Goal: Find specific page/section: Find specific page/section

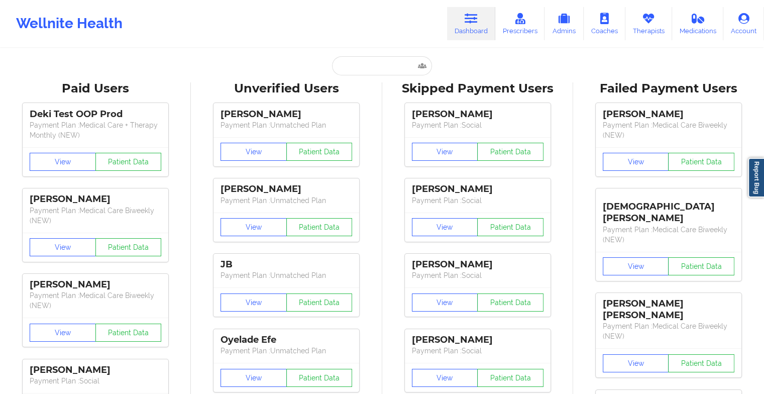
click at [372, 66] on input "text" at bounding box center [381, 65] width 99 height 19
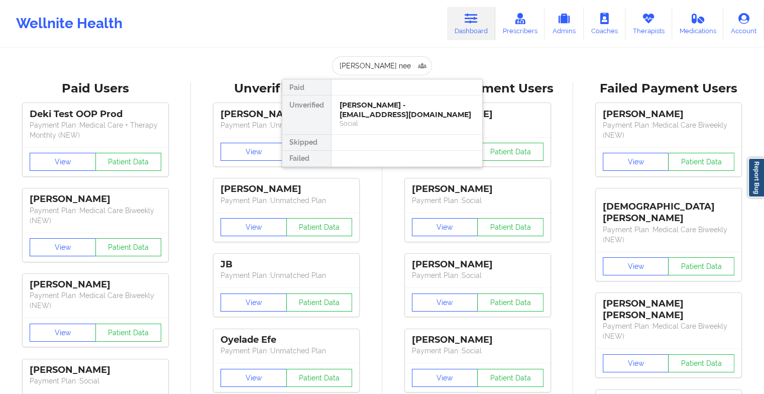
type input "[PERSON_NAME]"
click at [370, 104] on div "[PERSON_NAME] - [EMAIL_ADDRESS][DOMAIN_NAME]" at bounding box center [406, 109] width 135 height 19
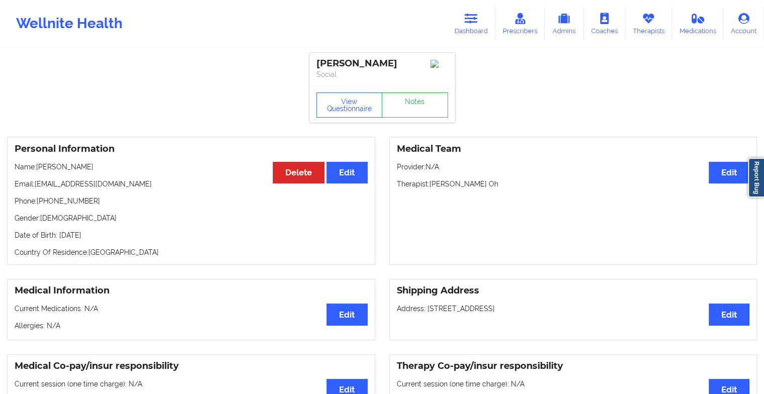
click at [404, 92] on div "View Questionnaire Notes" at bounding box center [382, 104] width 146 height 36
drag, startPoint x: 404, startPoint y: 92, endPoint x: 404, endPoint y: 100, distance: 7.5
click at [404, 100] on div "View Questionnaire Notes" at bounding box center [382, 104] width 146 height 36
click at [404, 100] on link "Notes" at bounding box center [415, 104] width 66 height 25
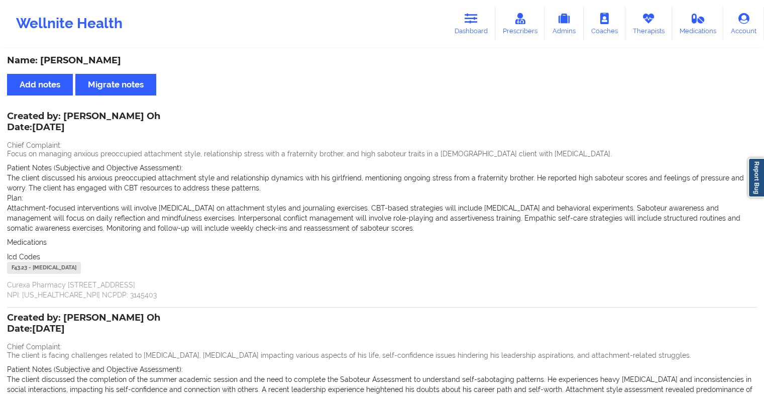
click at [472, 43] on div "Wellnite Health Dashboard Prescribers Admins Coaches Therapists Medications Acc…" at bounding box center [382, 24] width 764 height 40
click at [476, 30] on link "Dashboard" at bounding box center [471, 23] width 48 height 33
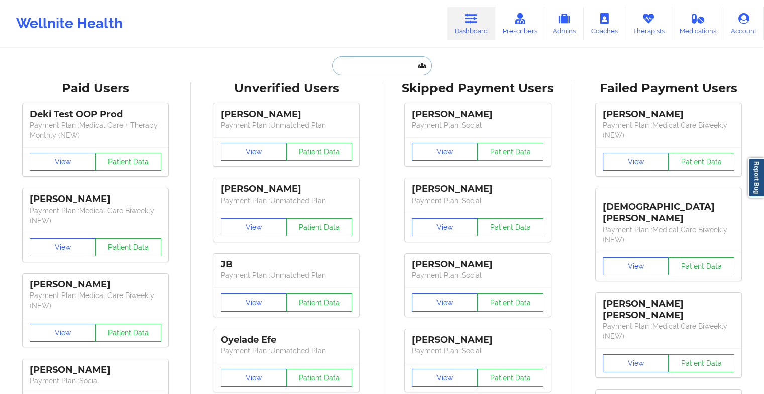
click at [363, 73] on input "text" at bounding box center [381, 65] width 99 height 19
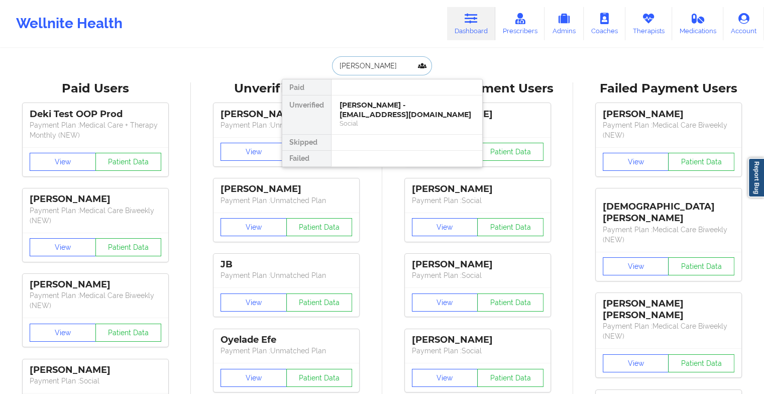
type input "[PERSON_NAME]"
click at [388, 99] on div "[PERSON_NAME] - [EMAIL_ADDRESS][DOMAIN_NAME] Social" at bounding box center [406, 114] width 151 height 39
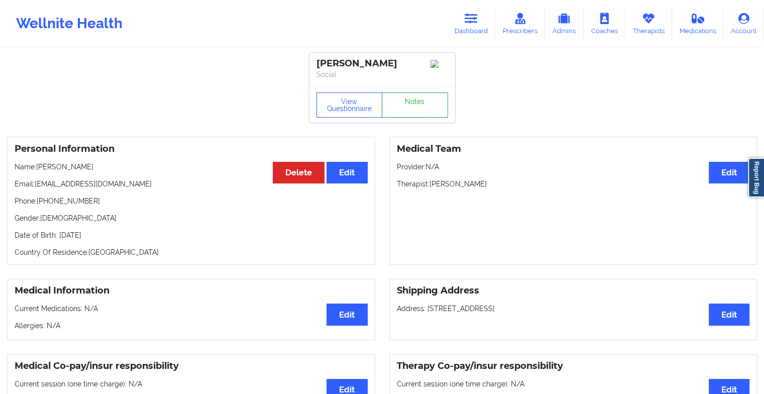
click at [401, 106] on link "Notes" at bounding box center [415, 104] width 66 height 25
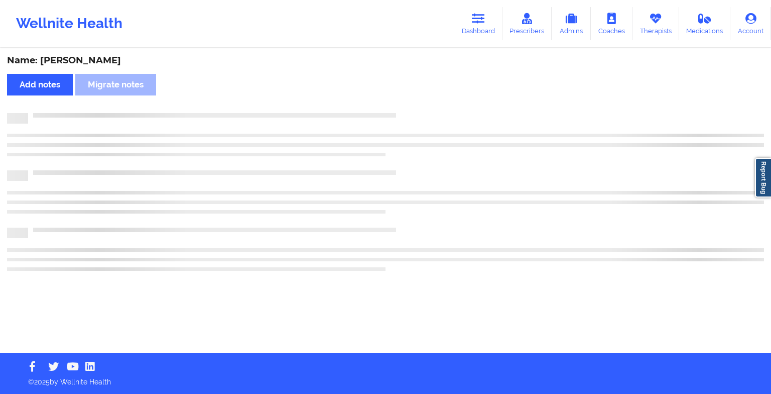
click at [401, 106] on div "Name: [PERSON_NAME] Add notes Migrate notes" at bounding box center [385, 200] width 771 height 303
